Goal: Find specific fact: Find specific fact

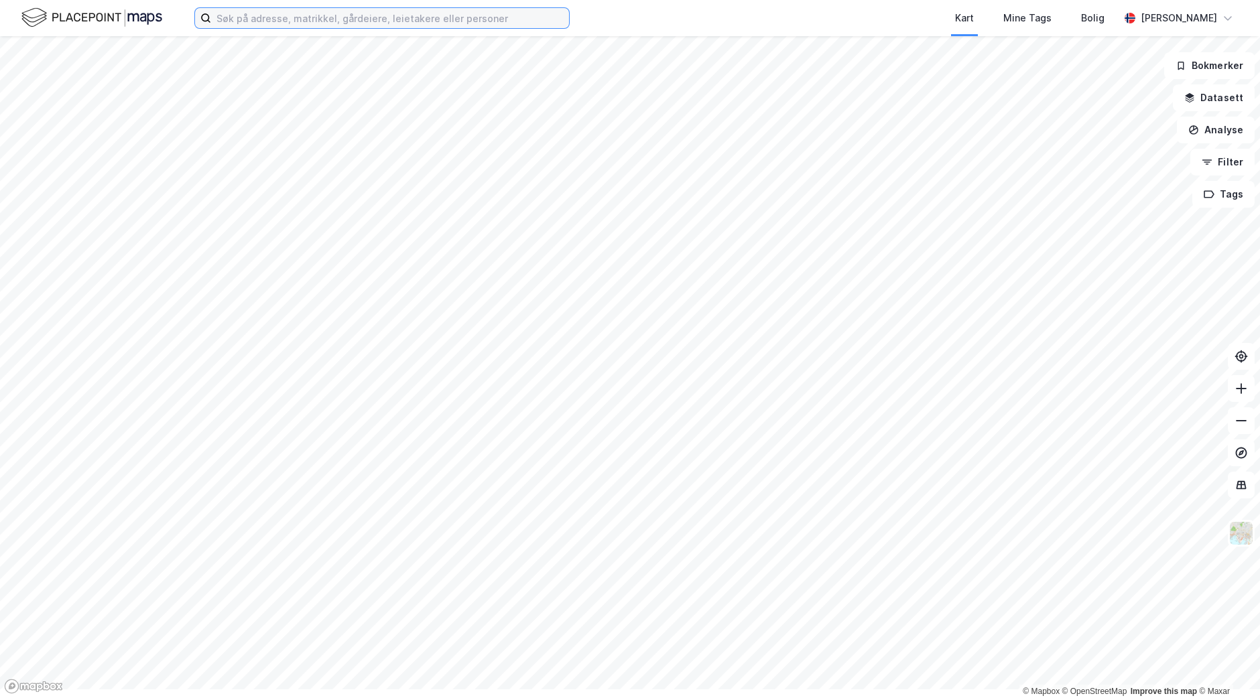
click at [300, 24] on input at bounding box center [390, 18] width 358 height 20
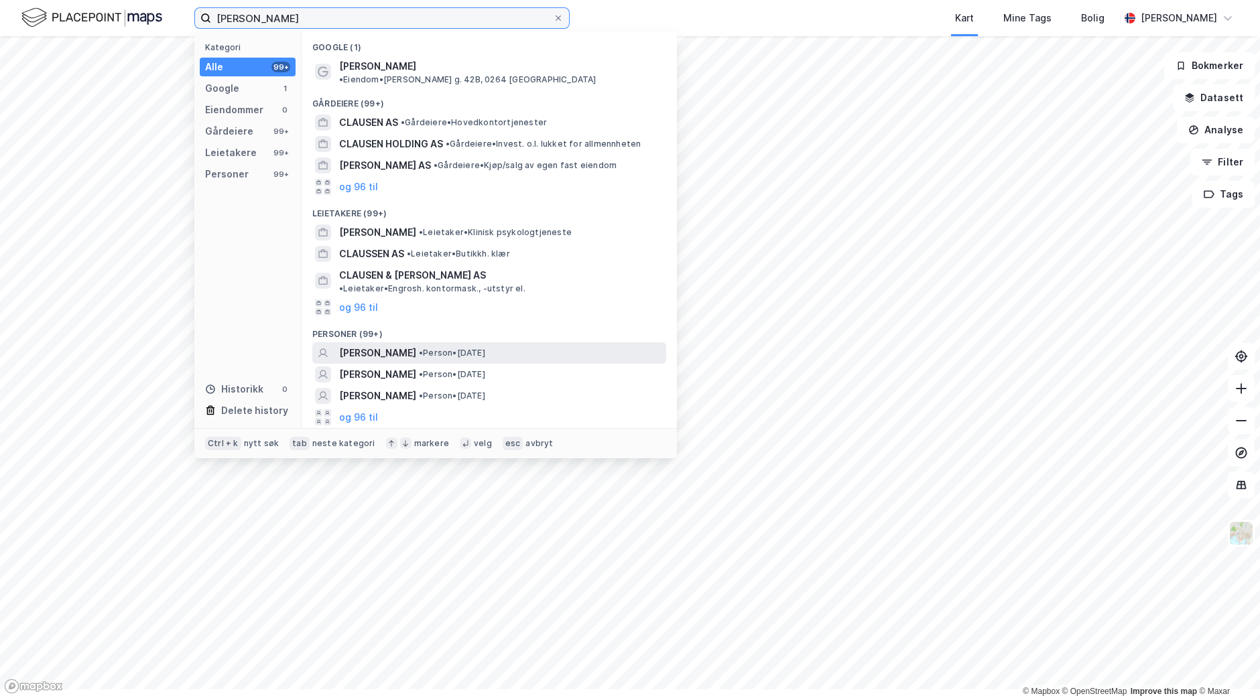
type input "[PERSON_NAME]"
click at [416, 361] on span "[PERSON_NAME]" at bounding box center [377, 353] width 77 height 16
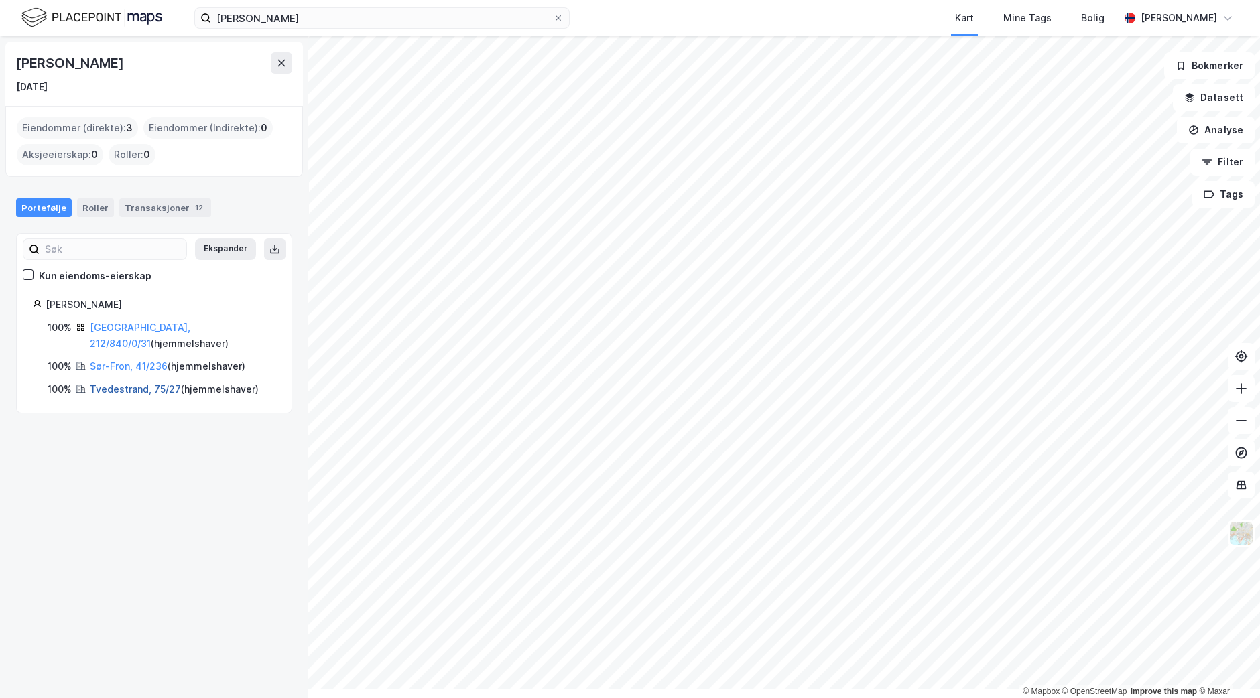
click at [137, 395] on link "Tvedestrand, 75/27" at bounding box center [135, 388] width 91 height 11
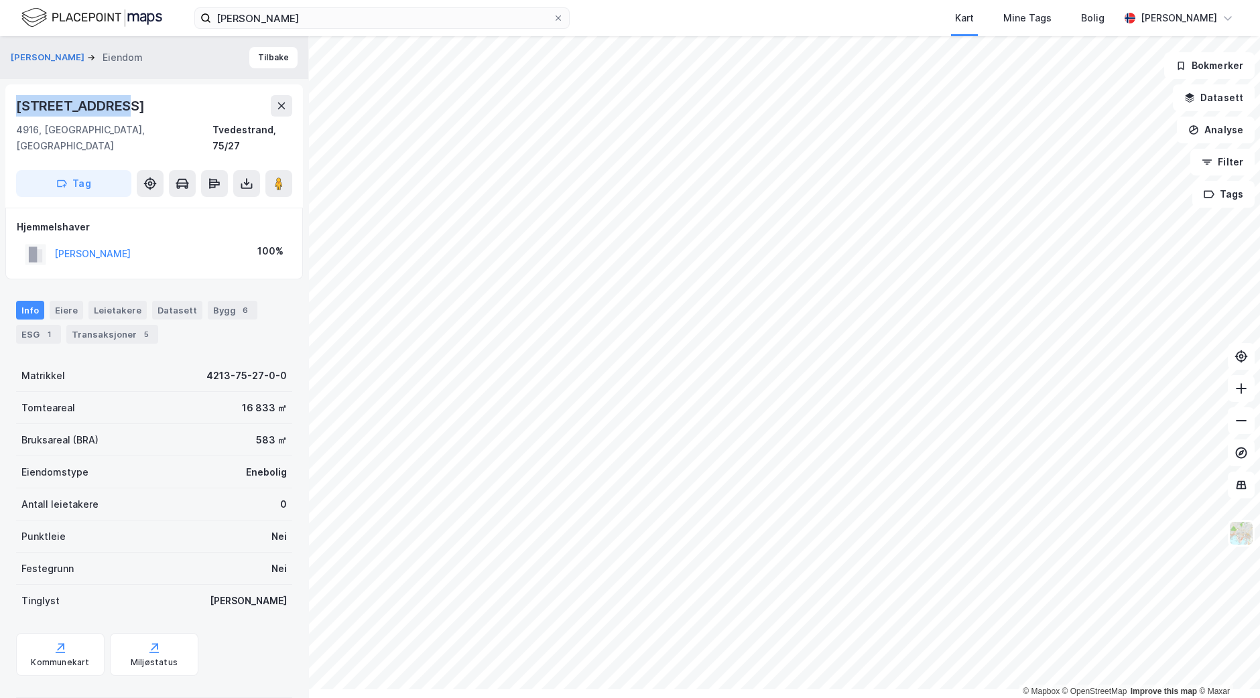
drag, startPoint x: 20, startPoint y: 126, endPoint x: 193, endPoint y: 132, distance: 173.0
click at [193, 117] on div "[STREET_ADDRESS]" at bounding box center [154, 105] width 276 height 21
copy div "[STREET_ADDRESS]"
